Goal: Task Accomplishment & Management: Manage account settings

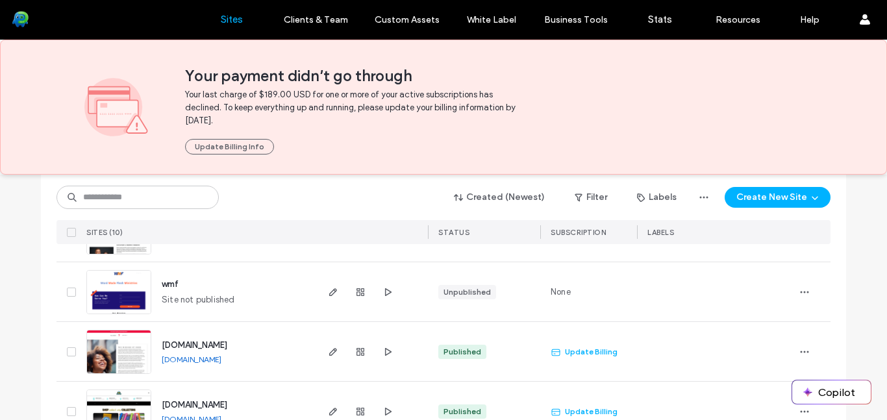
scroll to position [191, 0]
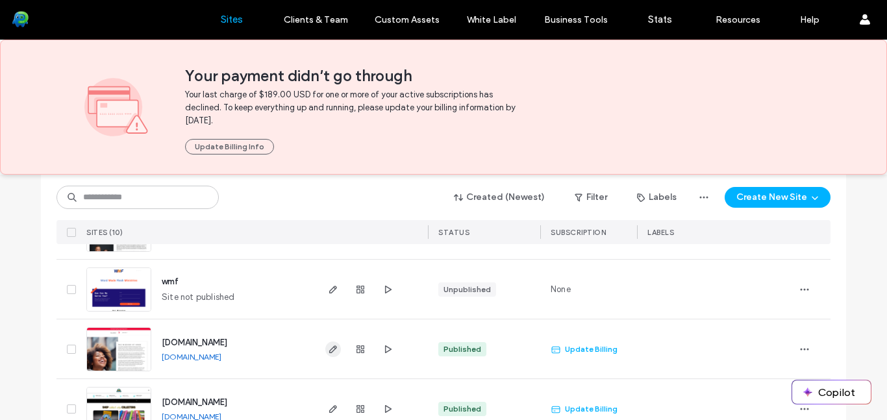
click at [328, 348] on icon "button" at bounding box center [333, 349] width 10 height 10
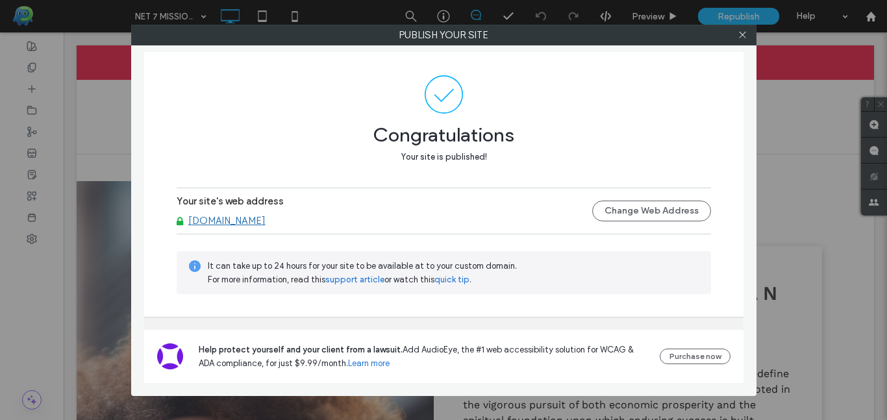
click at [238, 225] on link "[DOMAIN_NAME]" at bounding box center [226, 221] width 77 height 12
click at [241, 220] on link "[DOMAIN_NAME]" at bounding box center [226, 221] width 77 height 12
click at [234, 225] on link "[DOMAIN_NAME]" at bounding box center [226, 221] width 77 height 12
click at [234, 217] on link "[DOMAIN_NAME]" at bounding box center [226, 221] width 77 height 12
click at [744, 35] on icon at bounding box center [743, 35] width 10 height 10
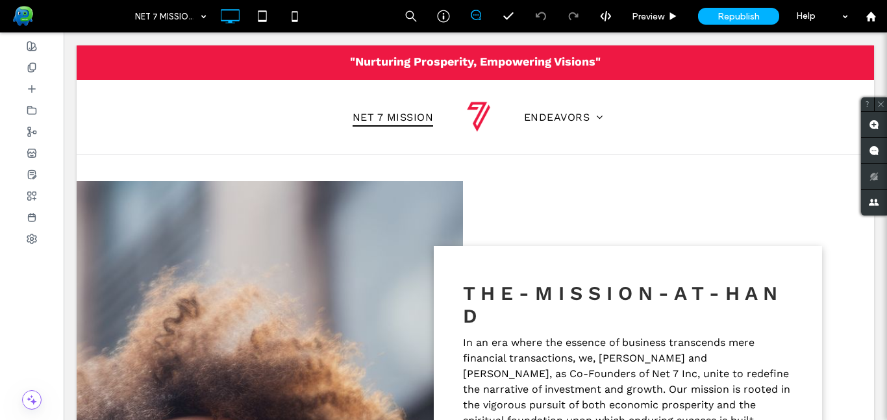
click at [741, 19] on span "Republish" at bounding box center [739, 16] width 42 height 11
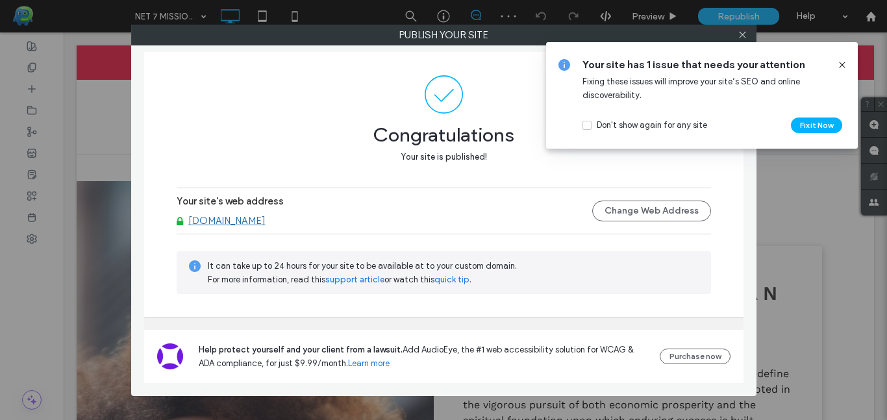
click at [221, 220] on link "[DOMAIN_NAME]" at bounding box center [226, 221] width 77 height 12
click at [674, 204] on button "Change Web Address" at bounding box center [651, 211] width 119 height 21
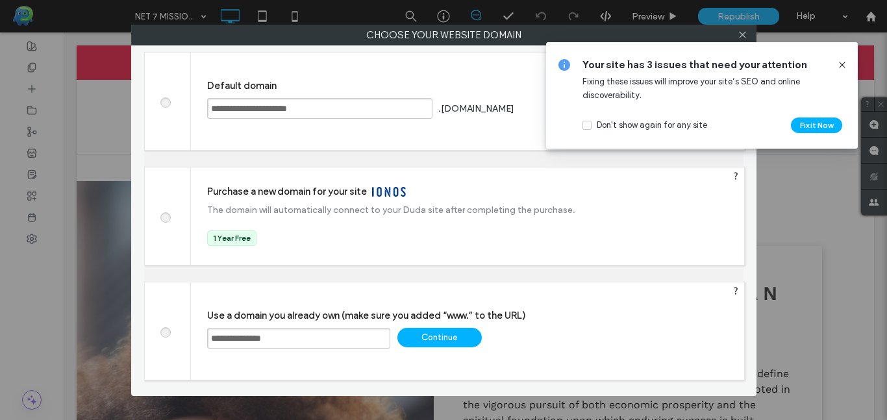
click at [262, 344] on input "**********" at bounding box center [298, 338] width 183 height 21
click at [165, 218] on span at bounding box center [165, 216] width 0 height 10
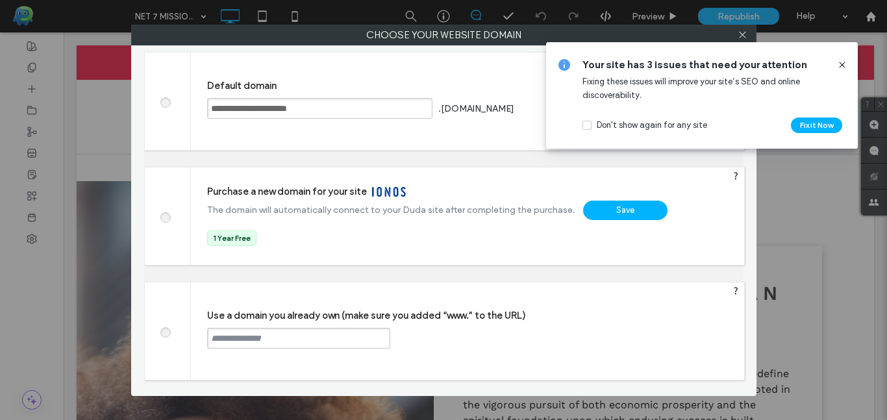
click at [614, 204] on div "Save" at bounding box center [625, 210] width 84 height 19
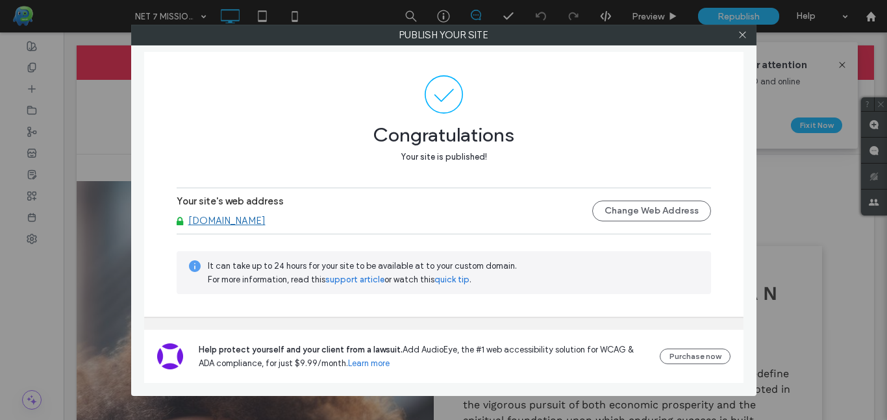
click at [230, 220] on link "[DOMAIN_NAME]" at bounding box center [226, 221] width 77 height 12
click at [740, 40] on span at bounding box center [743, 34] width 10 height 19
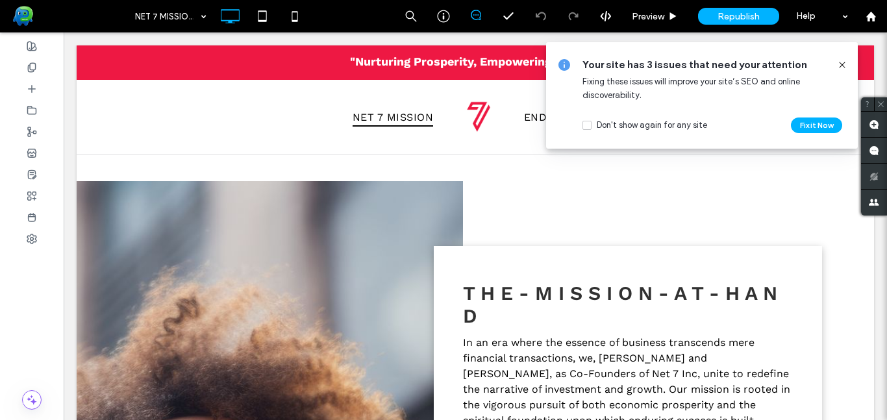
click at [846, 68] on icon at bounding box center [842, 65] width 10 height 10
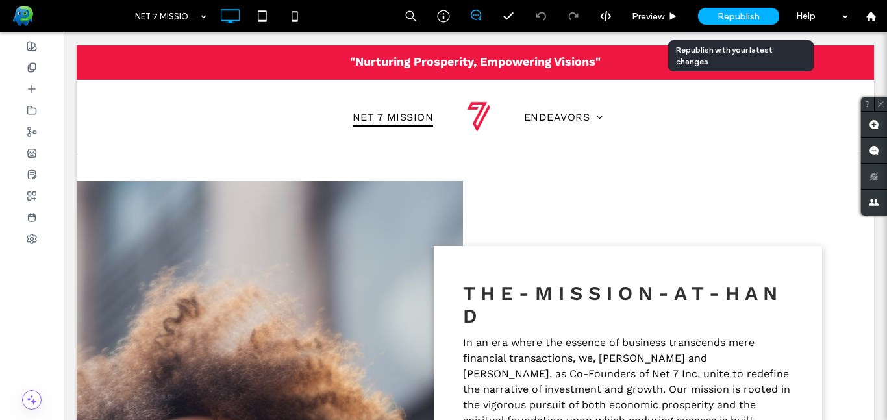
click at [720, 16] on span "Republish" at bounding box center [739, 16] width 42 height 11
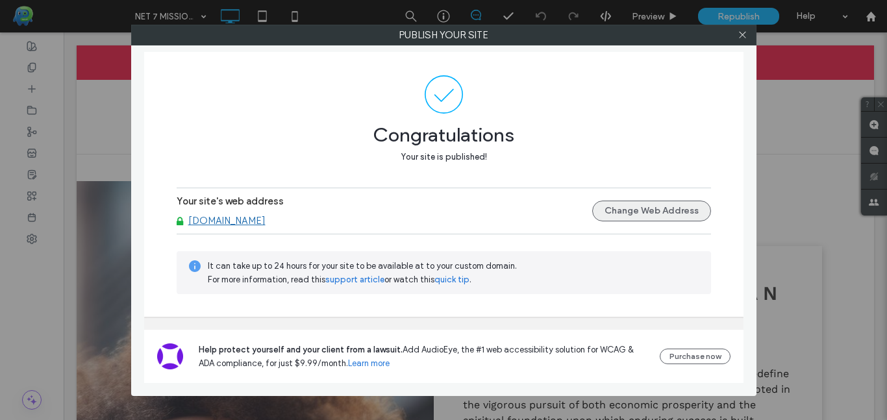
click at [638, 214] on button "Change Web Address" at bounding box center [651, 211] width 119 height 21
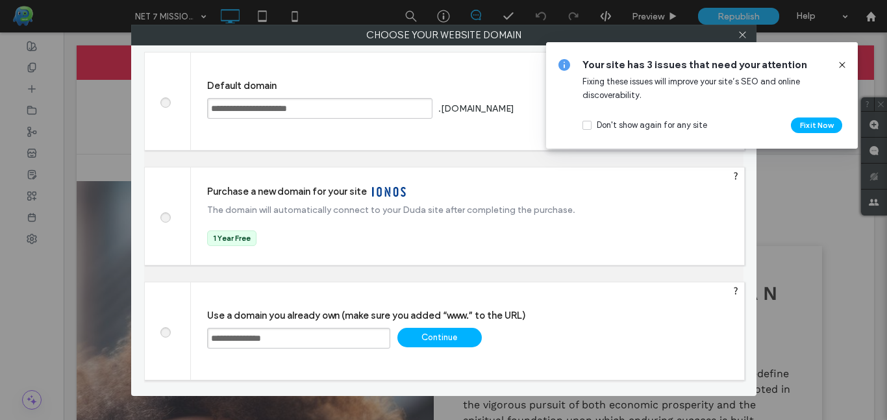
click at [165, 105] on span at bounding box center [165, 101] width 0 height 10
click at [841, 63] on icon at bounding box center [842, 65] width 10 height 10
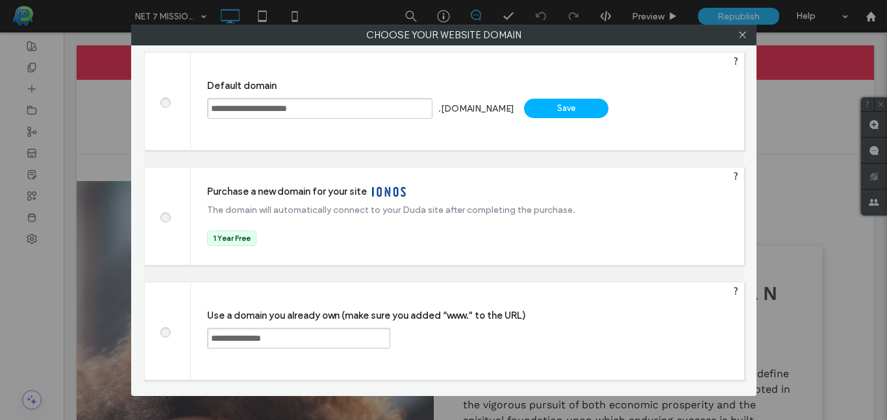
click at [597, 113] on div "Save" at bounding box center [566, 108] width 84 height 19
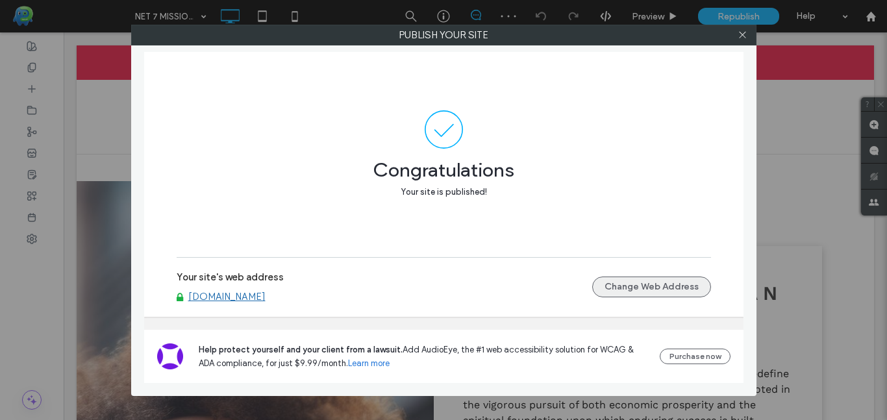
click at [616, 294] on button "Change Web Address" at bounding box center [651, 287] width 119 height 21
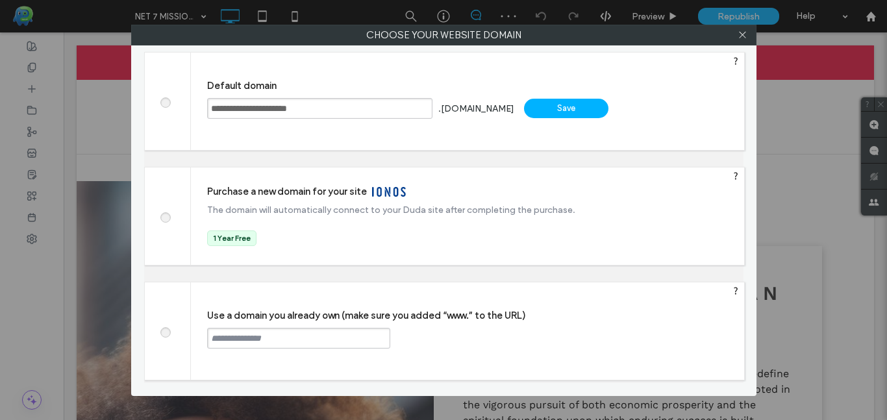
click at [243, 333] on input "text" at bounding box center [298, 338] width 183 height 21
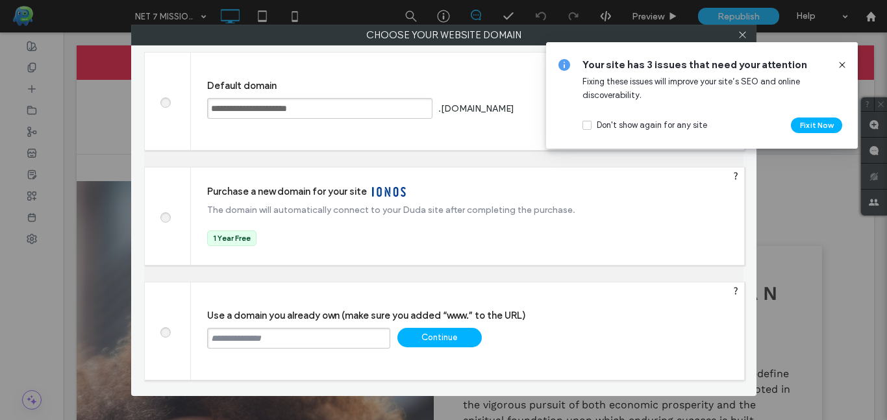
paste input "**********"
type input "**********"
click at [438, 329] on div "Continue" at bounding box center [440, 337] width 84 height 19
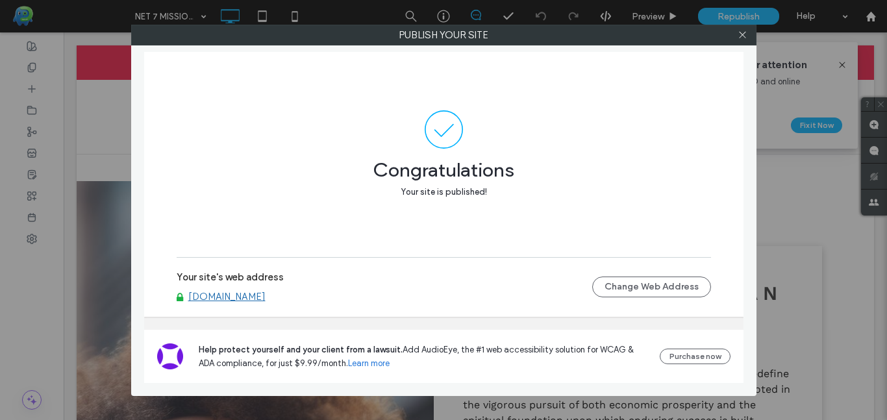
click at [213, 300] on link "[DOMAIN_NAME]" at bounding box center [226, 297] width 77 height 12
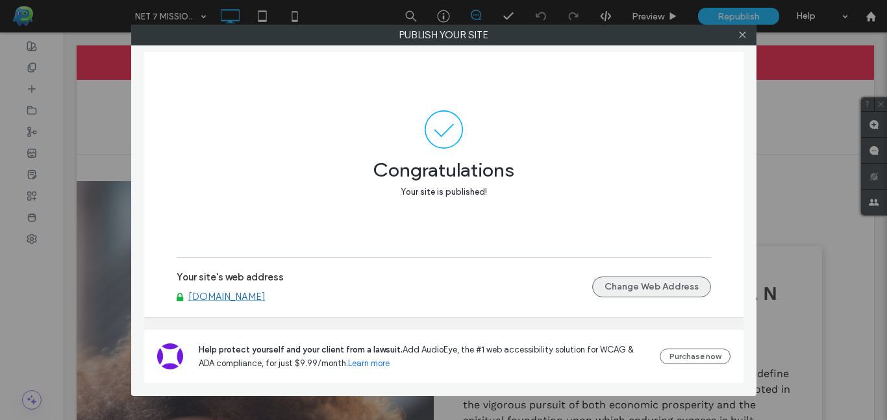
click at [667, 288] on button "Change Web Address" at bounding box center [651, 287] width 119 height 21
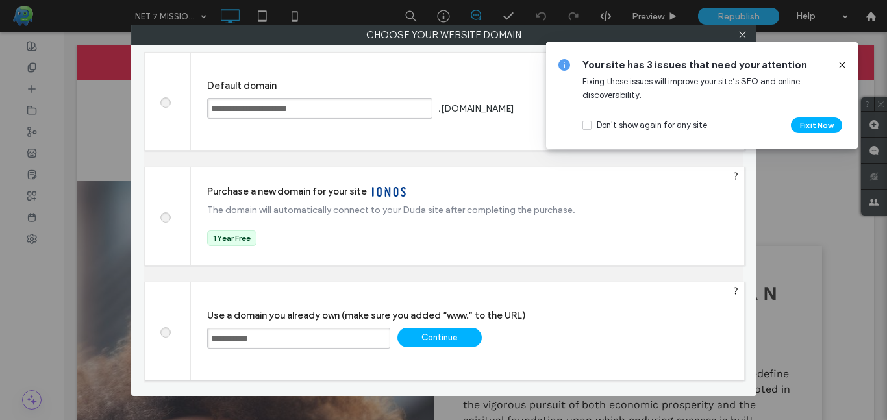
click at [214, 338] on input "**********" at bounding box center [298, 338] width 183 height 21
type input "**********"
click at [445, 341] on div "Continue" at bounding box center [440, 337] width 84 height 19
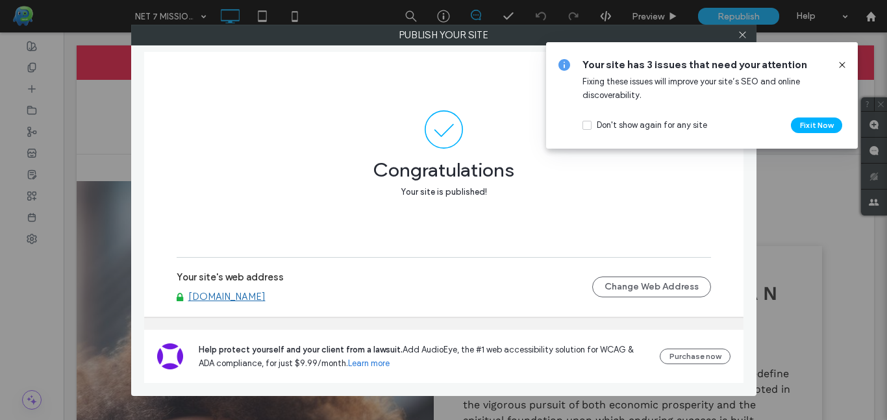
click at [230, 298] on link "[DOMAIN_NAME]" at bounding box center [226, 297] width 77 height 12
click at [841, 64] on icon at bounding box center [842, 65] width 10 height 10
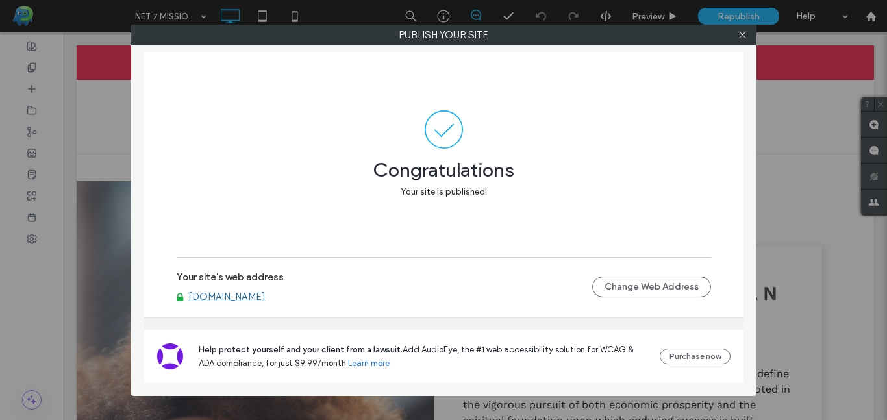
click at [234, 296] on link "[DOMAIN_NAME]" at bounding box center [226, 297] width 77 height 12
click at [741, 37] on use at bounding box center [742, 35] width 6 height 6
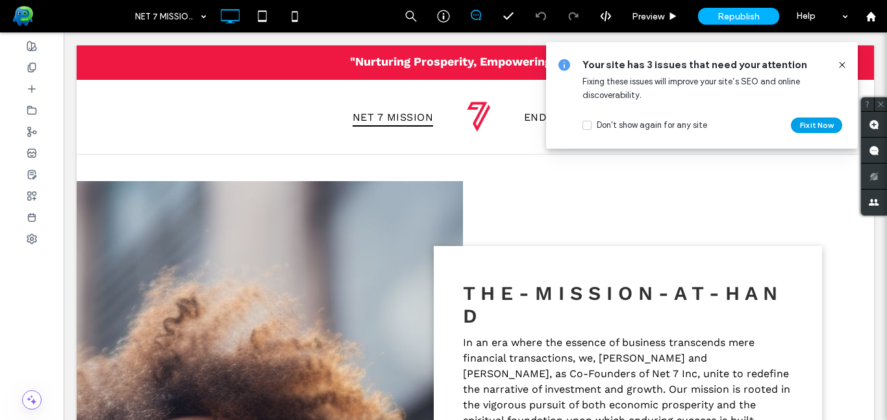
click at [821, 124] on button "Fix it Now" at bounding box center [816, 126] width 51 height 16
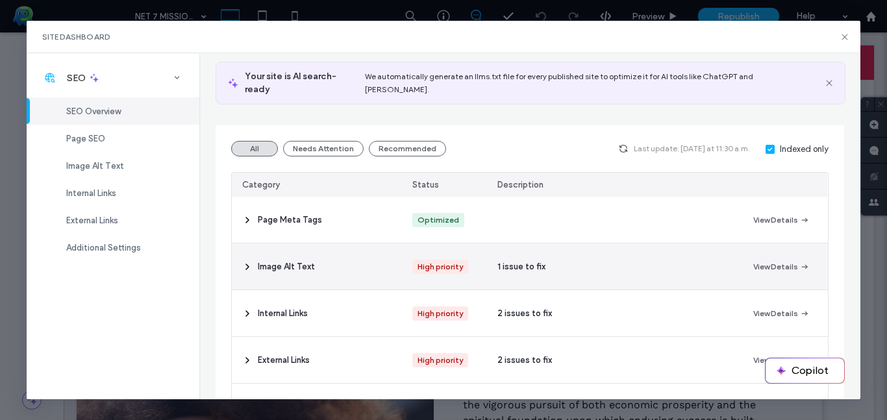
scroll to position [120, 0]
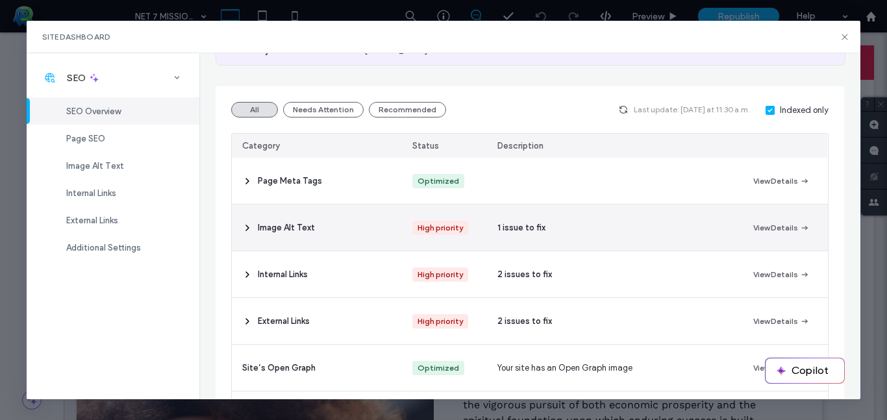
click at [281, 222] on span "Image Alt Text" at bounding box center [286, 228] width 57 height 13
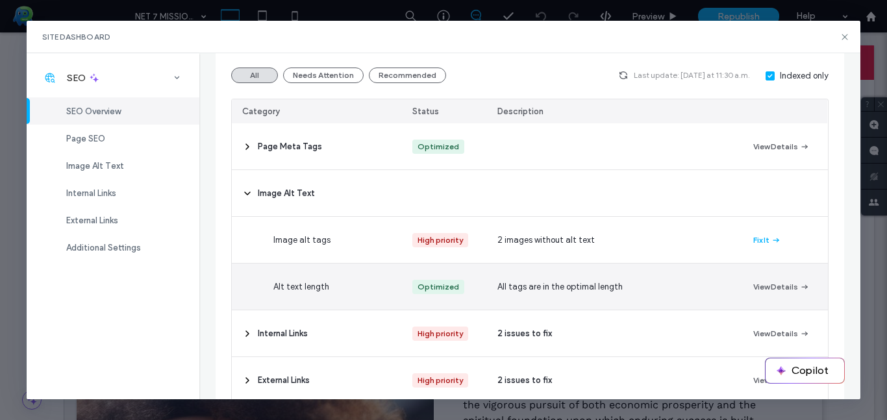
scroll to position [166, 0]
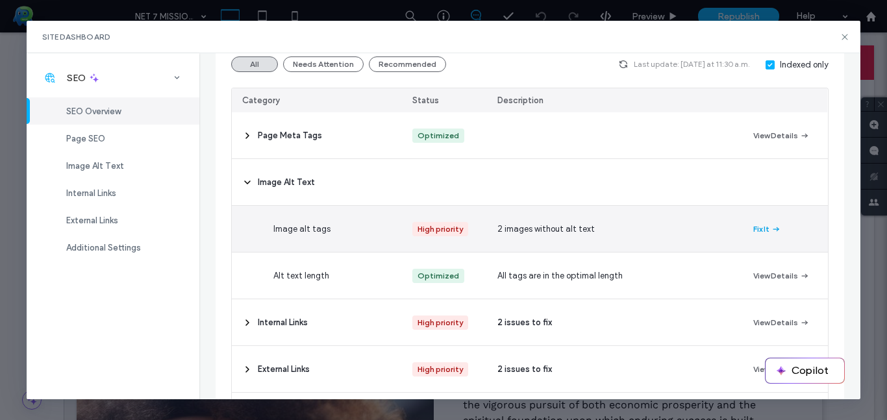
click at [756, 222] on button "Fix It" at bounding box center [768, 230] width 28 height 16
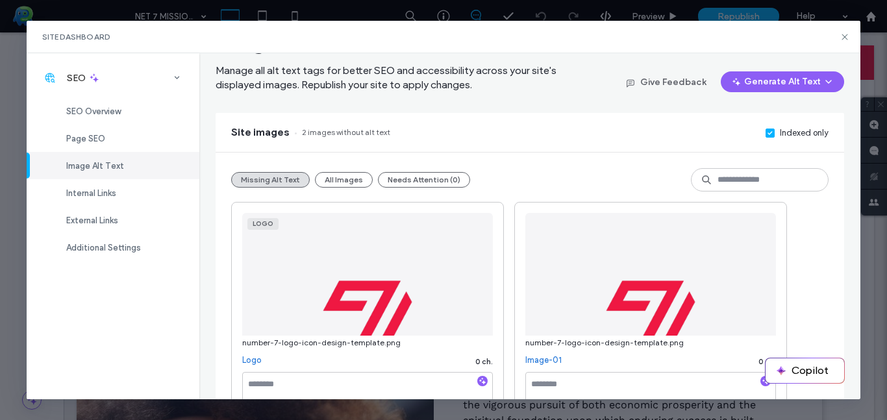
scroll to position [52, 0]
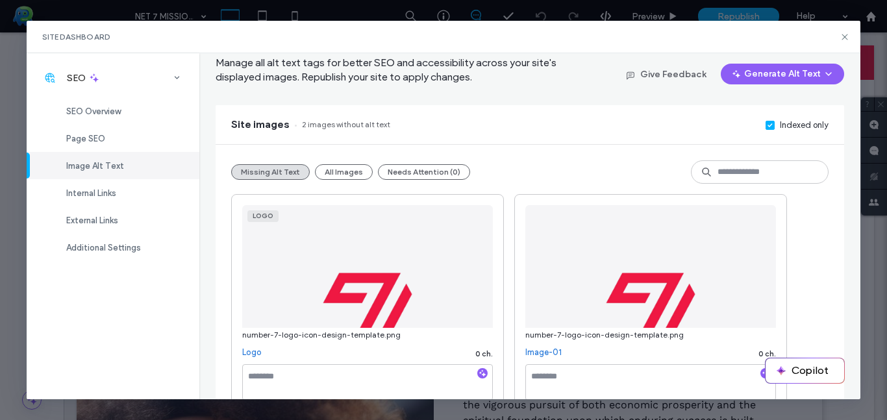
click at [483, 374] on icon "button" at bounding box center [482, 373] width 9 height 9
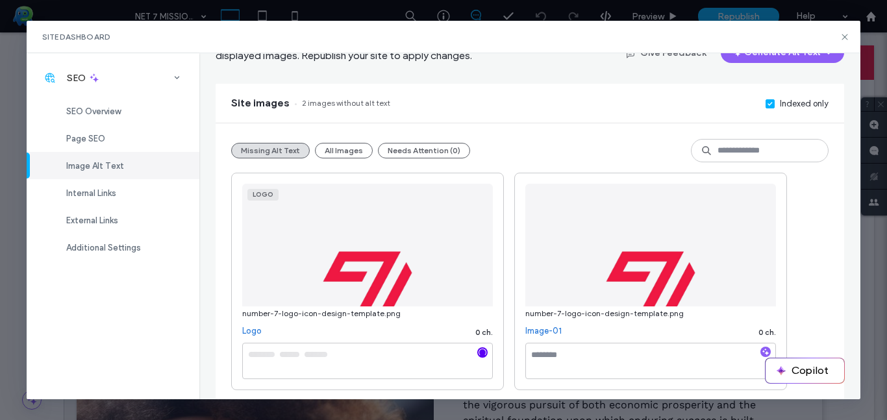
scroll to position [80, 0]
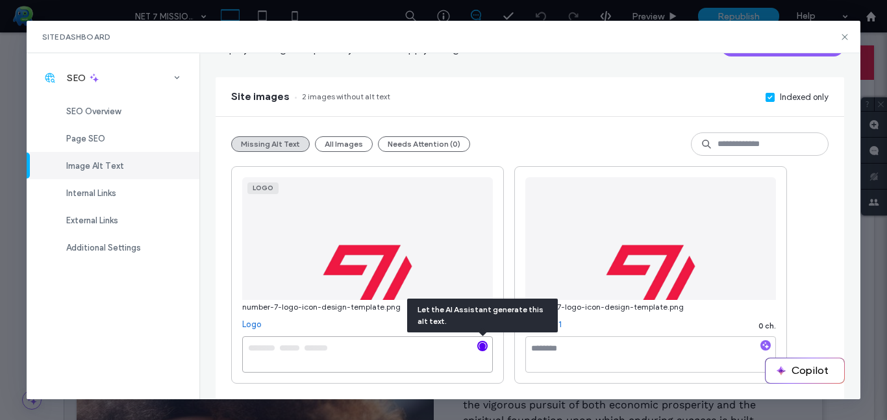
type textarea "**********"
click at [770, 344] on icon "button" at bounding box center [765, 345] width 9 height 9
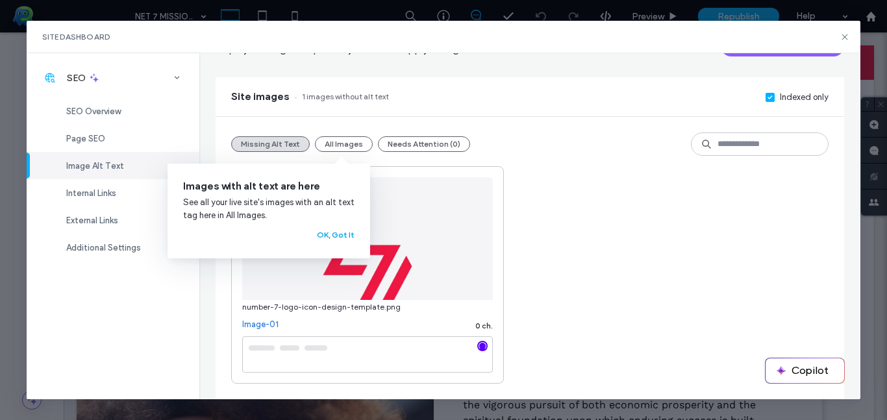
click at [348, 234] on button "OK, Got It" at bounding box center [336, 235] width 38 height 16
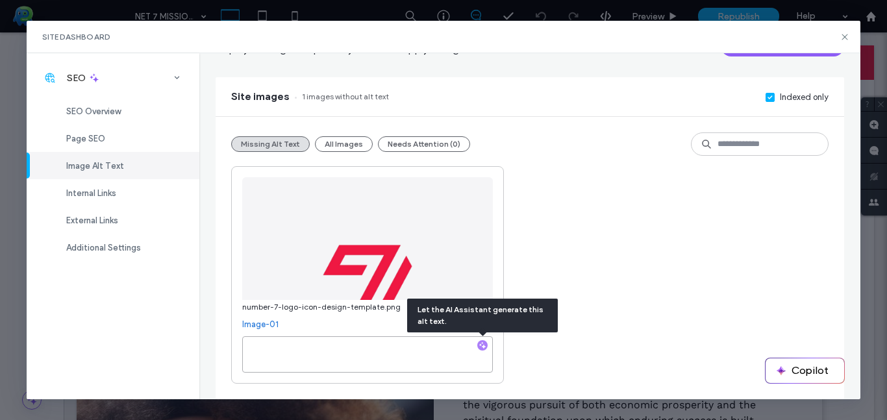
type textarea "**********"
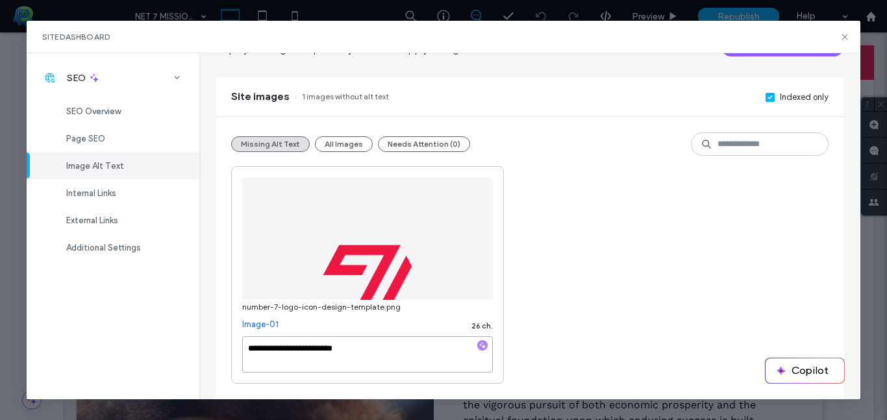
click at [488, 339] on textarea "**********" at bounding box center [367, 354] width 251 height 36
click at [481, 345] on div at bounding box center [482, 346] width 10 height 12
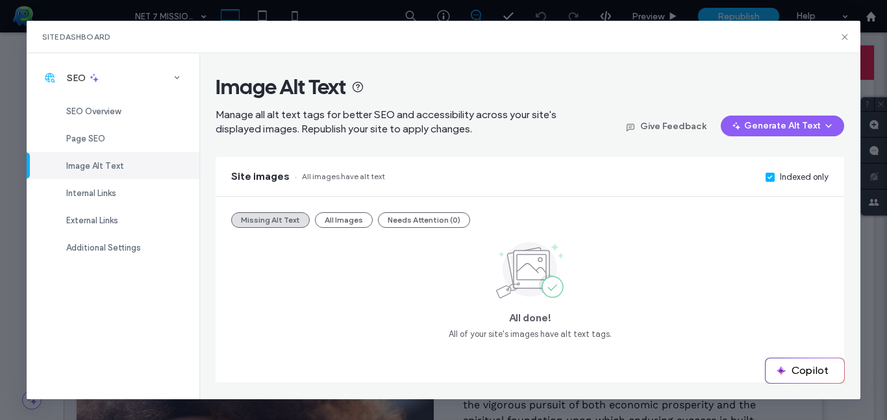
scroll to position [0, 0]
click at [847, 38] on icon at bounding box center [845, 37] width 10 height 10
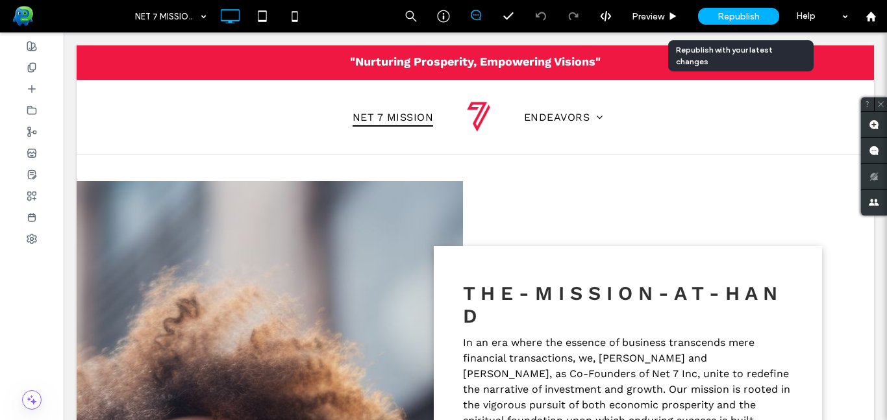
click at [718, 8] on div "Republish" at bounding box center [738, 16] width 81 height 17
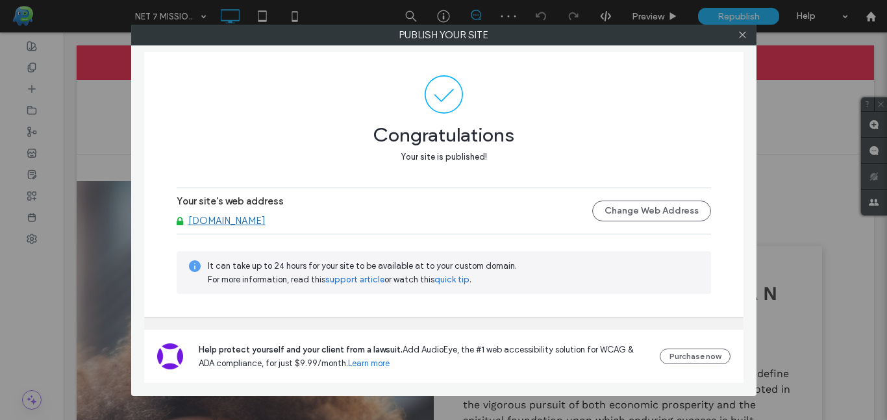
click at [223, 223] on link "[DOMAIN_NAME]" at bounding box center [226, 221] width 77 height 12
click at [750, 39] on div at bounding box center [742, 34] width 19 height 19
click at [745, 39] on icon at bounding box center [743, 35] width 10 height 10
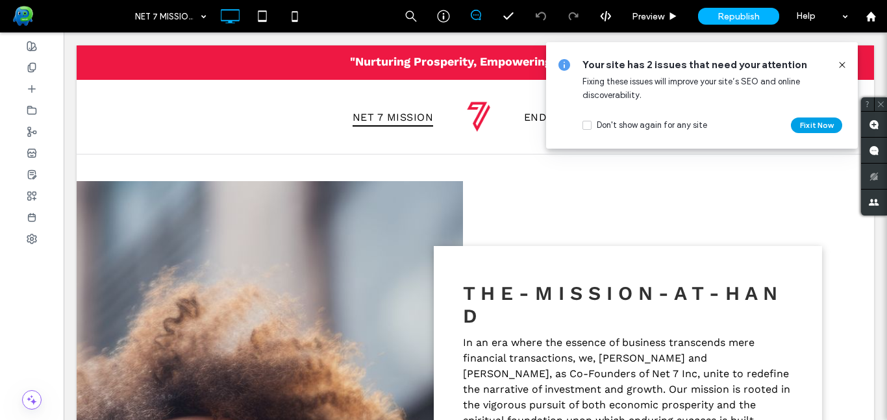
click at [806, 129] on button "Fix it Now" at bounding box center [816, 126] width 51 height 16
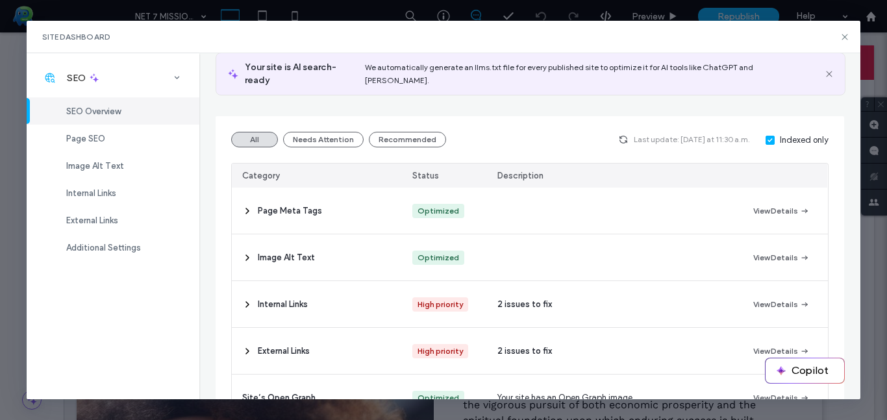
scroll to position [95, 0]
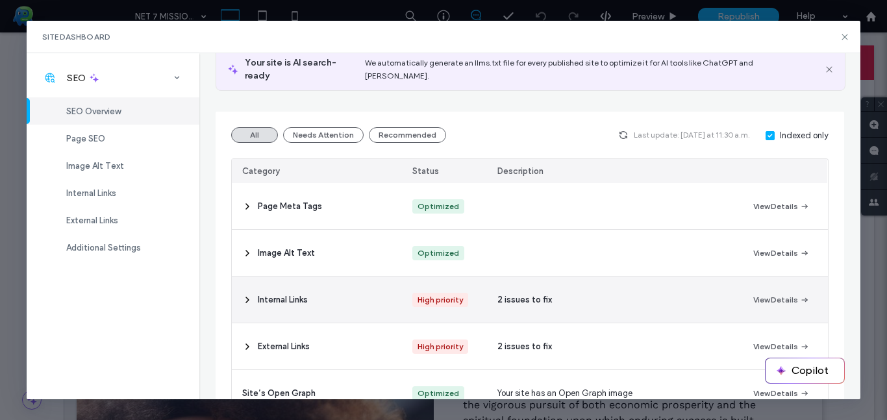
click at [288, 294] on span "Internal Links" at bounding box center [283, 300] width 50 height 13
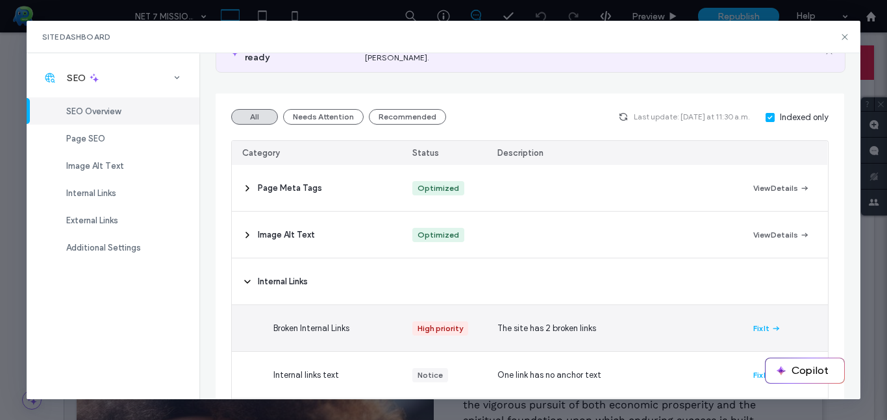
scroll to position [115, 0]
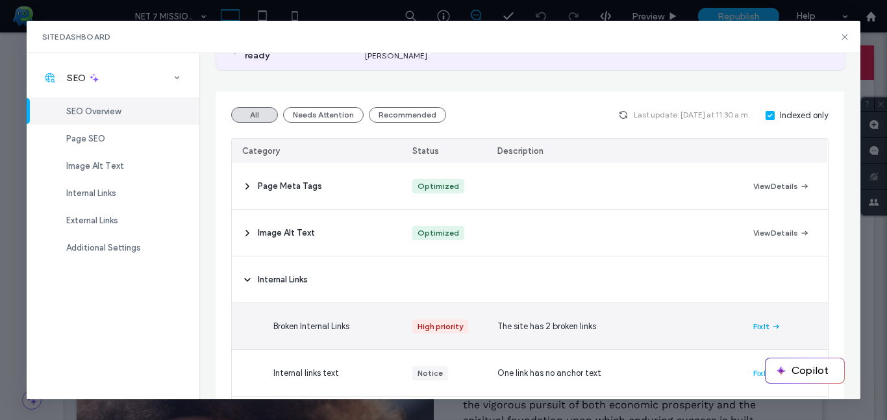
click at [774, 322] on icon "button" at bounding box center [776, 327] width 10 height 10
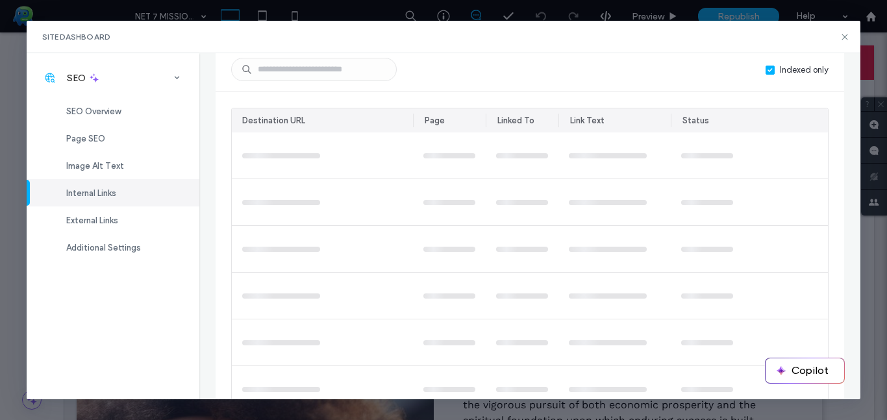
scroll to position [0, 0]
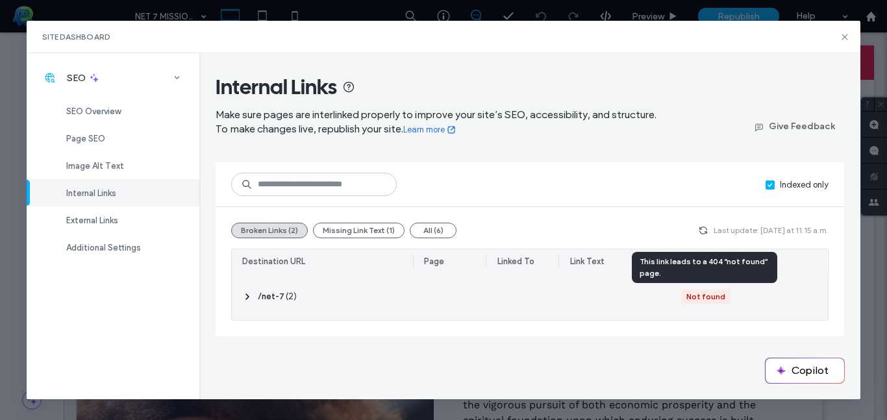
click at [704, 297] on div "Not found" at bounding box center [706, 297] width 39 height 12
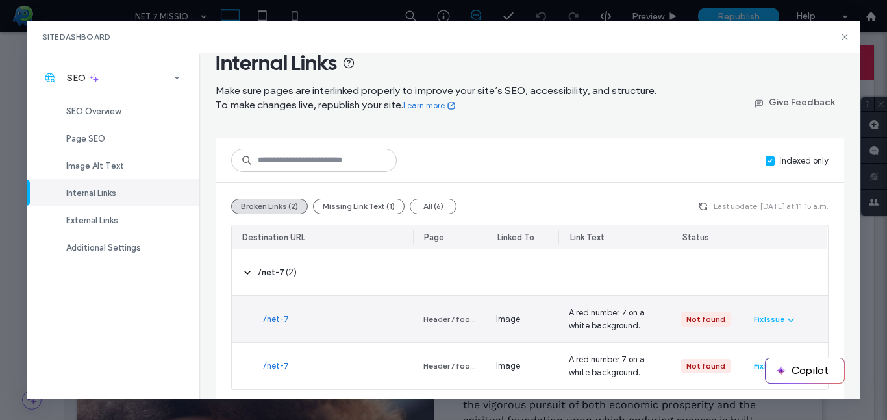
scroll to position [31, 0]
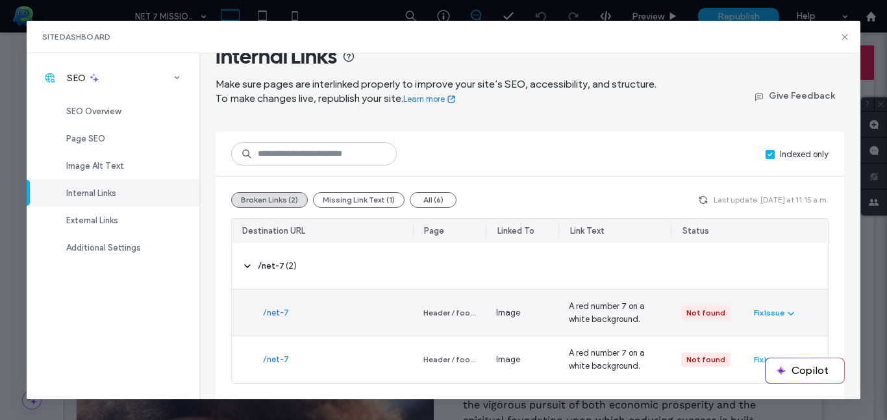
click at [772, 316] on div "Fix Issue" at bounding box center [769, 313] width 31 height 12
click at [817, 348] on div "Fix in Editor" at bounding box center [813, 344] width 116 height 25
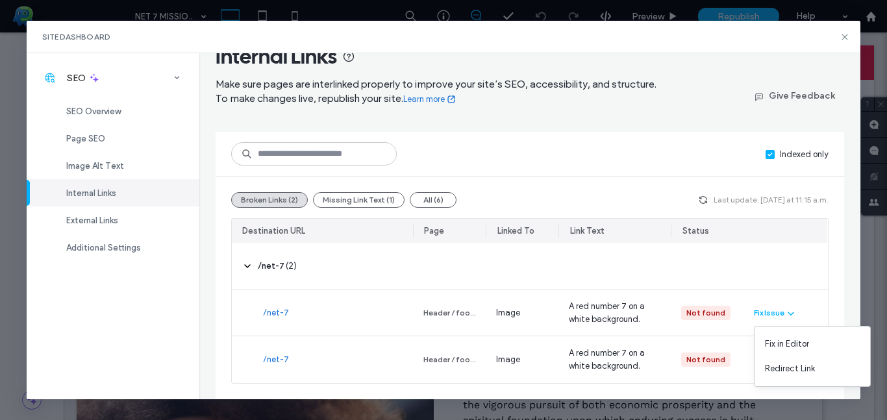
click at [846, 42] on div "Site Dashboard" at bounding box center [444, 37] width 834 height 32
click at [843, 32] on icon at bounding box center [845, 37] width 10 height 10
